Goal: Task Accomplishment & Management: Manage account settings

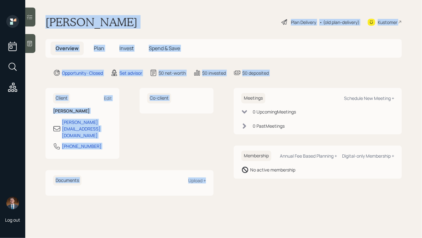
drag, startPoint x: 42, startPoint y: 20, endPoint x: 224, endPoint y: 205, distance: 259.4
click at [224, 205] on main "Oliver Edwards Plan Delivery • (old plan-delivery) Kustomer Overview Plan Inves…" at bounding box center [223, 119] width 396 height 238
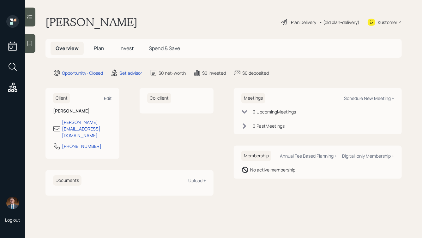
click at [279, 198] on main "Oliver Edwards Plan Delivery • (old plan-delivery) Kustomer Overview Plan Inves…" at bounding box center [223, 119] width 396 height 238
click at [34, 45] on div at bounding box center [30, 43] width 10 height 19
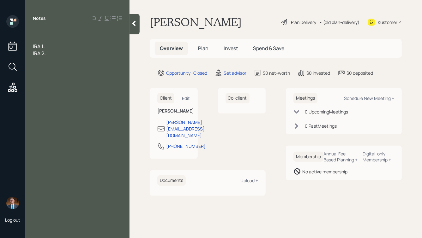
click at [45, 34] on div at bounding box center [77, 32] width 89 height 7
click at [54, 51] on div "IRA 2:" at bounding box center [77, 53] width 89 height 7
click at [36, 31] on div at bounding box center [77, 32] width 89 height 7
click at [55, 52] on div "IRA 2:" at bounding box center [77, 53] width 89 height 7
click at [56, 51] on div "IRA 2:" at bounding box center [77, 53] width 89 height 7
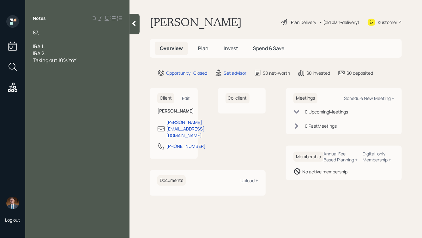
click at [51, 32] on div "87," at bounding box center [77, 32] width 89 height 7
click at [86, 62] on div "Taking out 10% YoY" at bounding box center [77, 60] width 89 height 7
drag, startPoint x: 382, startPoint y: 74, endPoint x: 226, endPoint y: 15, distance: 166.5
click at [227, 16] on main "Oliver Edwards Plan Delivery • (old plan-delivery) Kustomer Overview Plan Inves…" at bounding box center [275, 119] width 292 height 238
click at [226, 15] on h1 "Oliver Edwards" at bounding box center [196, 22] width 92 height 14
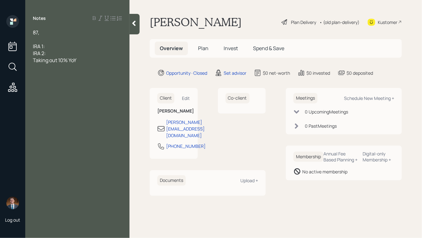
click at [49, 78] on div "Notes 87, IRA 1: IRA 2: Taking out 10% YoY" at bounding box center [77, 123] width 104 height 216
click at [48, 73] on div at bounding box center [77, 74] width 89 height 7
click at [51, 74] on div "SS:" at bounding box center [77, 74] width 89 height 7
click at [51, 46] on div "IRA 1:" at bounding box center [77, 46] width 89 height 7
drag, startPoint x: 51, startPoint y: 55, endPoint x: 41, endPoint y: 46, distance: 12.7
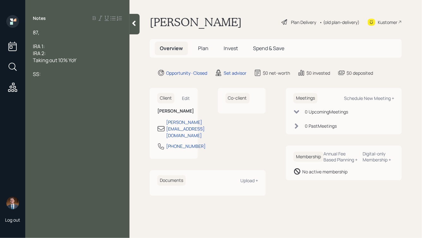
click at [41, 46] on div "87, IRA 1: IRA 2: Taking out 10% YoY SS:" at bounding box center [77, 57] width 89 height 56
click at [92, 54] on div "Taking out 10% YoY" at bounding box center [77, 53] width 89 height 7
click at [52, 67] on div "SS:" at bounding box center [77, 67] width 89 height 7
click at [50, 35] on div "87," at bounding box center [77, 32] width 89 height 7
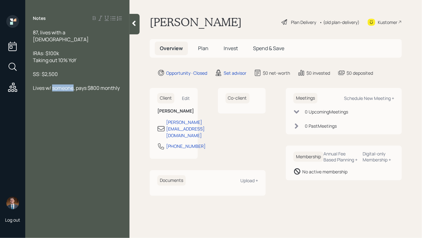
drag, startPoint x: 53, startPoint y: 82, endPoint x: 74, endPoint y: 83, distance: 21.2
click at [74, 85] on span "Lives w/ someone, pays $800 monthly" at bounding box center [76, 88] width 87 height 7
click at [56, 43] on div at bounding box center [77, 46] width 89 height 7
click at [64, 71] on div "SS: $2,500" at bounding box center [77, 74] width 89 height 7
click at [82, 34] on div "87, lives with a lady" at bounding box center [77, 36] width 89 height 14
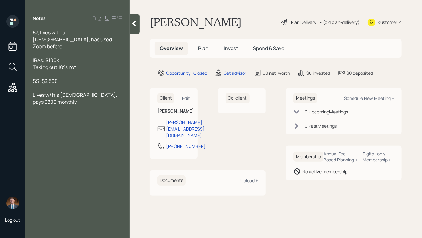
click at [135, 22] on icon at bounding box center [134, 23] width 6 height 6
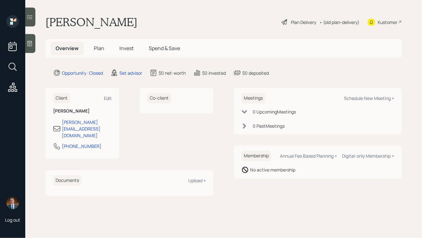
drag, startPoint x: 142, startPoint y: 24, endPoint x: 60, endPoint y: 22, distance: 82.7
click at [61, 23] on div "Oliver Edwards Plan Delivery • (old plan-delivery) Kustomer" at bounding box center [223, 22] width 356 height 14
click at [60, 22] on h1 "Oliver Edwards" at bounding box center [91, 22] width 92 height 14
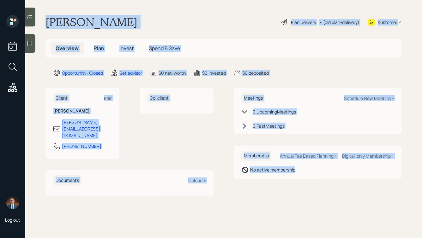
drag, startPoint x: 47, startPoint y: 20, endPoint x: 256, endPoint y: 186, distance: 267.6
click at [256, 186] on main "Oliver Edwards Plan Delivery • (old plan-delivery) Kustomer Overview Plan Inves…" at bounding box center [223, 119] width 396 height 238
click at [301, 186] on main "Oliver Edwards Plan Delivery • (old plan-delivery) Kustomer Overview Plan Inves…" at bounding box center [223, 119] width 396 height 238
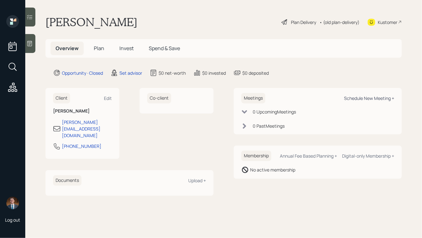
click at [364, 100] on div "Schedule New Meeting +" at bounding box center [369, 98] width 50 height 6
select select "round-robin"
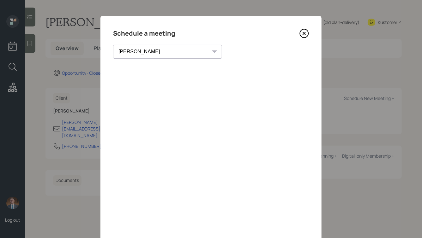
click at [307, 34] on icon at bounding box center [303, 33] width 9 height 9
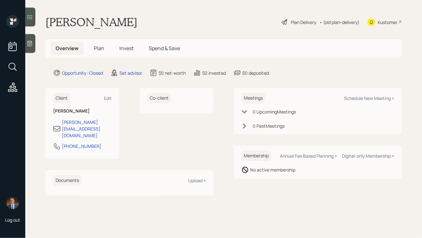
click at [30, 42] on icon at bounding box center [30, 43] width 6 height 6
